Goal: Information Seeking & Learning: Find specific fact

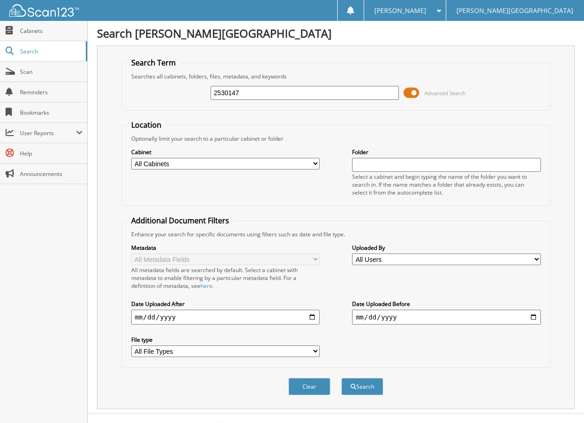
type input "2530147"
click at [341, 378] on button "Search" at bounding box center [362, 386] width 42 height 17
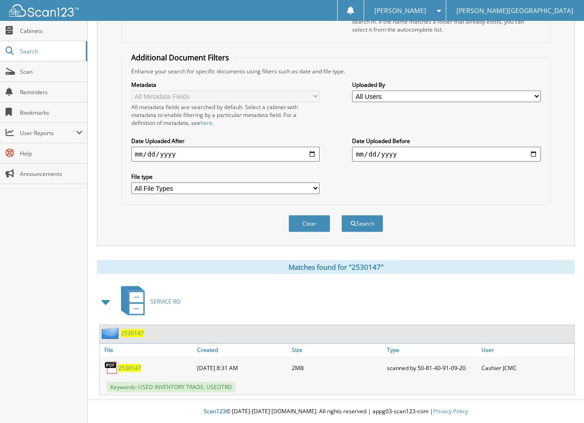
click at [135, 367] on span "2530147" at bounding box center [129, 368] width 23 height 8
